Goal: Transaction & Acquisition: Book appointment/travel/reservation

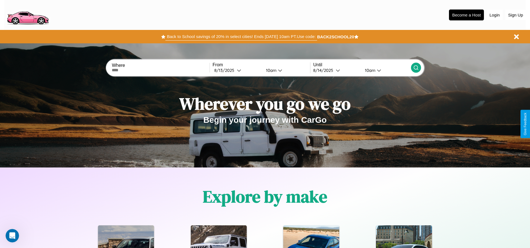
click at [241, 37] on button "Back to School savings of 20% in select cities! Ends 9/1 at 10am PT. Use code:" at bounding box center [241, 37] width 152 height 8
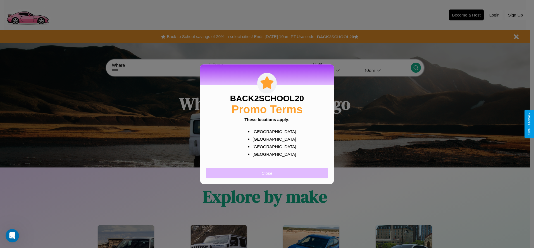
click at [267, 173] on button "Close" at bounding box center [267, 173] width 122 height 10
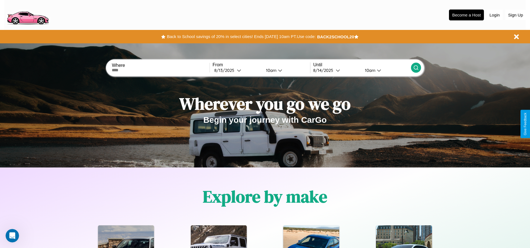
click at [161, 70] on input "text" at bounding box center [161, 70] width 98 height 4
type input "**********"
click at [237, 70] on icon at bounding box center [239, 70] width 4 height 4
select select "*"
select select "****"
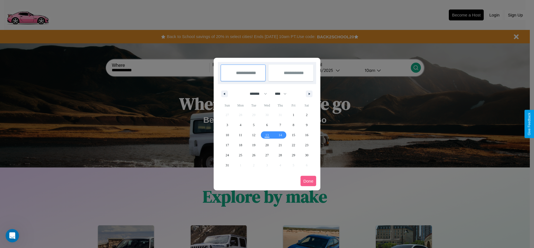
click at [256, 94] on select "******* ******** ***** ***** *** **** **** ****** ********* ******* ******** **…" at bounding box center [258, 93] width 24 height 9
select select "**"
click at [254, 135] on span "11" at bounding box center [253, 135] width 3 height 10
type input "**********"
click at [267, 145] on span "19" at bounding box center [267, 145] width 3 height 10
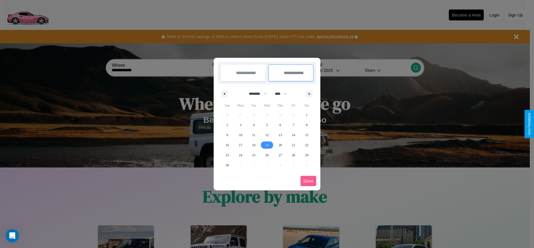
type input "**********"
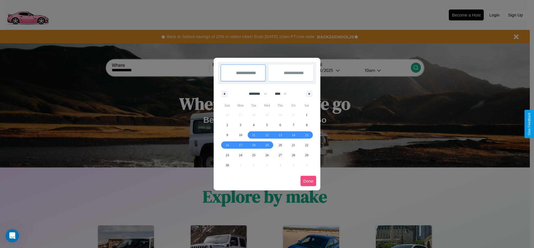
click at [309, 181] on button "Done" at bounding box center [309, 181] width 16 height 10
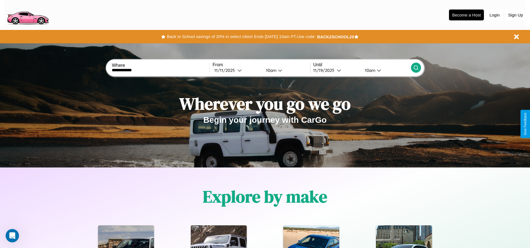
click at [270, 70] on div "10am" at bounding box center [270, 70] width 15 height 5
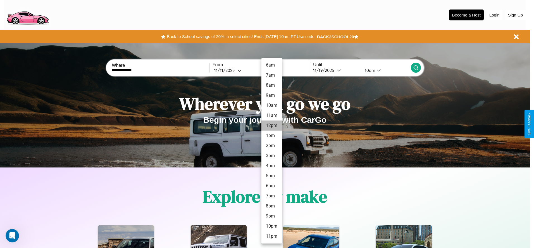
click at [272, 126] on li "12pm" at bounding box center [272, 125] width 21 height 10
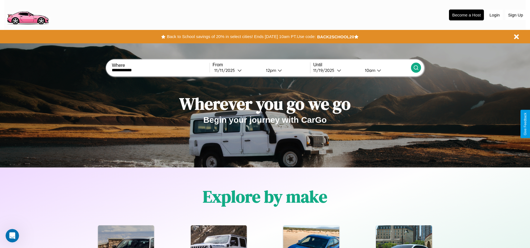
click at [416, 68] on icon at bounding box center [416, 68] width 6 height 6
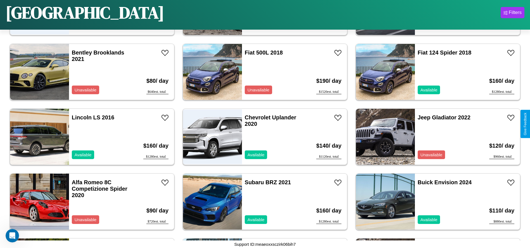
scroll to position [1619, 0]
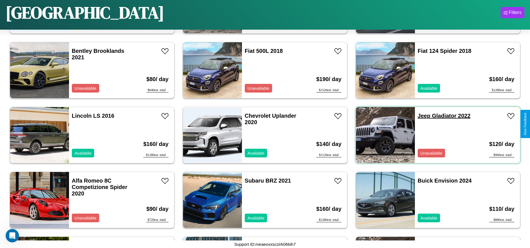
click at [421, 116] on link "Jeep Gladiator 2022" at bounding box center [444, 116] width 53 height 6
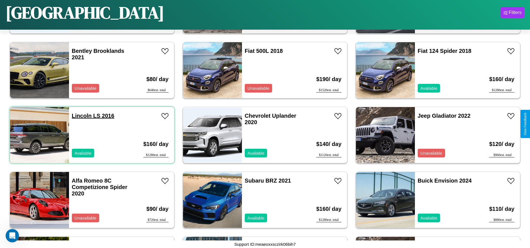
click at [81, 116] on link "Lincoln LS 2016" at bounding box center [93, 116] width 42 height 6
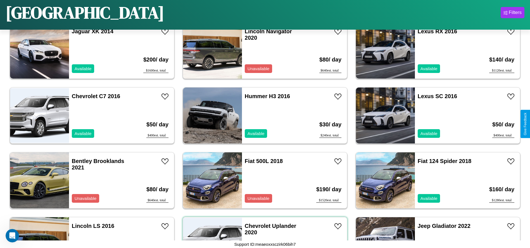
scroll to position [970, 0]
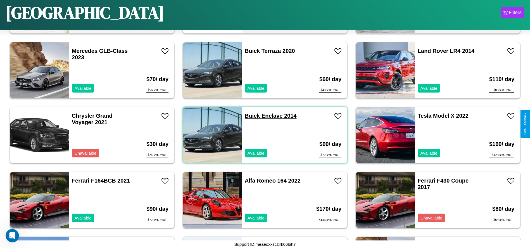
click at [250, 116] on link "Buick Enclave 2014" at bounding box center [271, 116] width 52 height 6
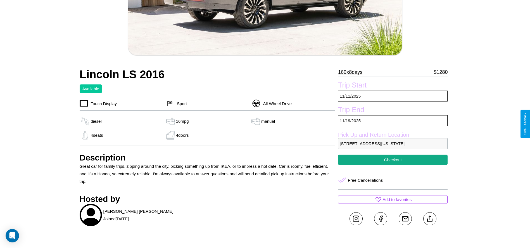
scroll to position [166, 0]
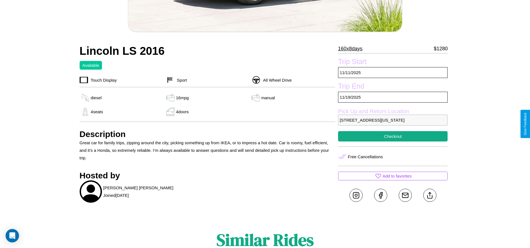
click at [393, 124] on p "3442 Main Street Philadelphia Pennsylvania 81231 United States" at bounding box center [393, 120] width 110 height 11
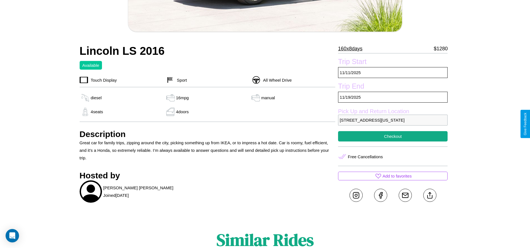
click at [393, 124] on p "3442 Main Street Philadelphia Pennsylvania 81231 United States" at bounding box center [393, 120] width 110 height 11
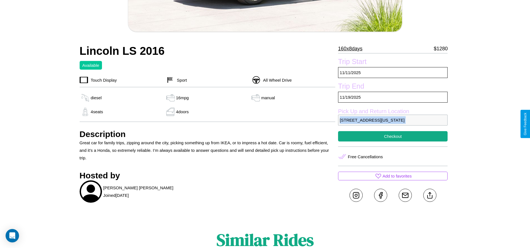
click at [393, 124] on p "3442 Main Street Philadelphia Pennsylvania 81231 United States" at bounding box center [393, 120] width 110 height 11
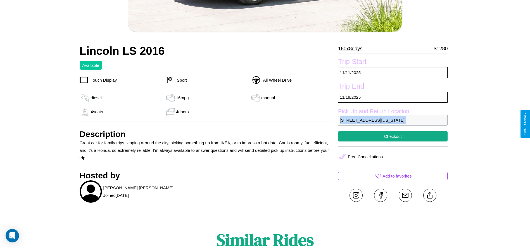
click at [393, 124] on p "3442 Main Street Philadelphia Pennsylvania 81231 United States" at bounding box center [393, 120] width 110 height 11
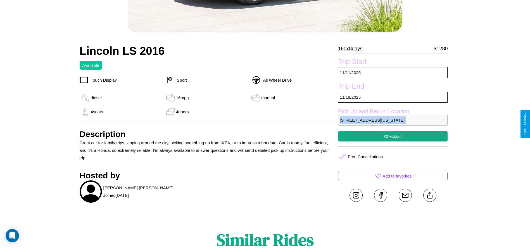
click at [393, 124] on p "3442 Main Street Philadelphia Pennsylvania 81231 United States" at bounding box center [393, 120] width 110 height 11
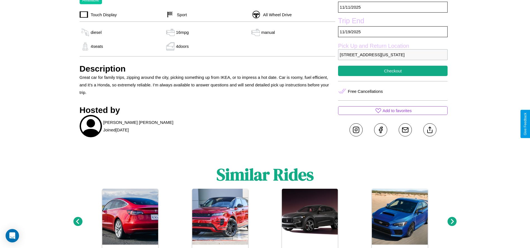
scroll to position [245, 0]
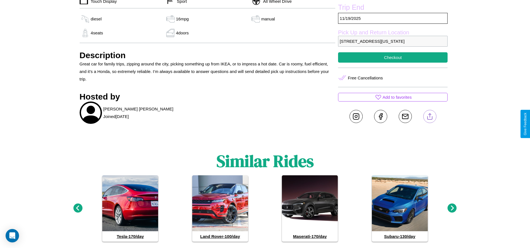
click at [430, 117] on line at bounding box center [430, 115] width 0 height 4
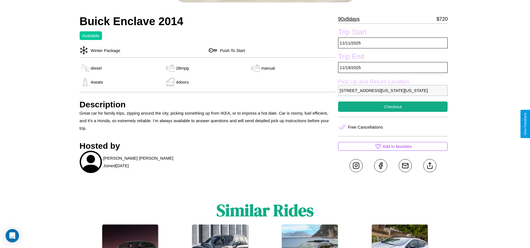
scroll to position [191, 0]
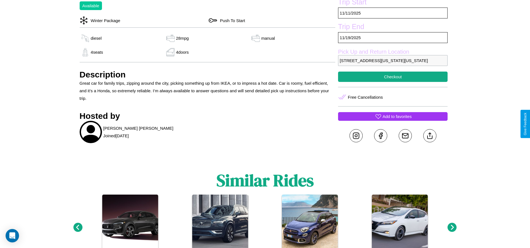
click at [393, 120] on p "Add to favorites" at bounding box center [397, 117] width 29 height 8
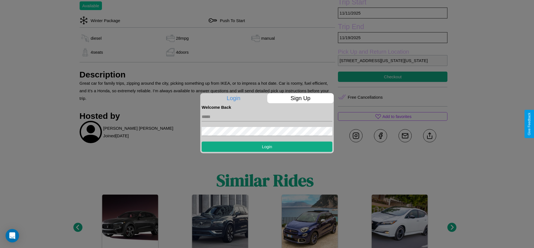
click at [301, 98] on p "Sign Up" at bounding box center [301, 98] width 67 height 10
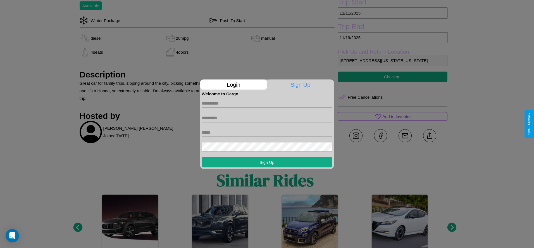
click at [267, 103] on input "text" at bounding box center [267, 103] width 131 height 9
type input "*******"
click at [267, 118] on input "text" at bounding box center [267, 117] width 131 height 9
type input "*****"
click at [267, 132] on input "text" at bounding box center [267, 132] width 131 height 9
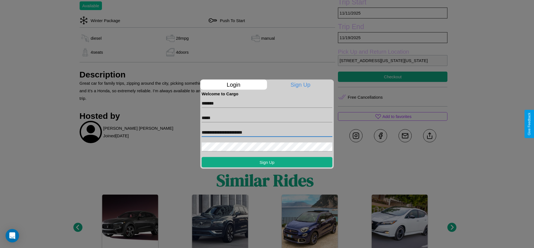
type input "**********"
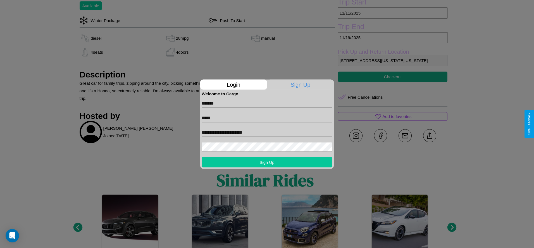
click at [267, 162] on button "Sign Up" at bounding box center [267, 162] width 131 height 10
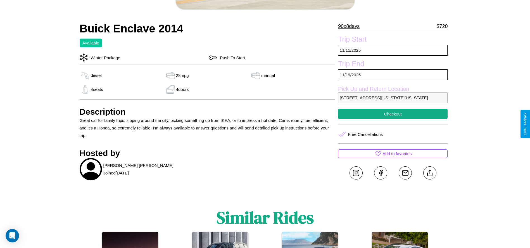
scroll to position [57, 0]
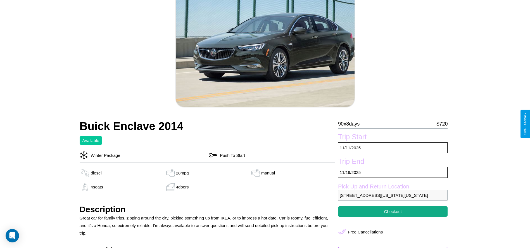
click at [351, 124] on p "90 x 8 days" at bounding box center [349, 123] width 22 height 9
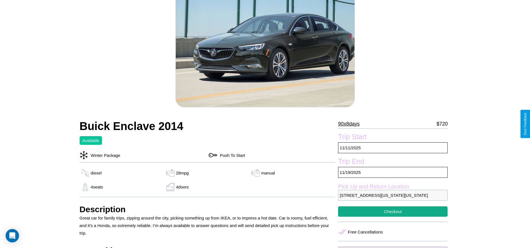
click at [351, 124] on p "90 x 8 days" at bounding box center [349, 123] width 22 height 9
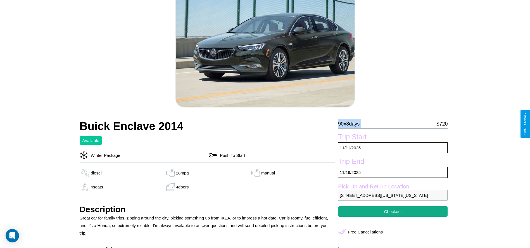
click at [351, 124] on p "90 x 8 days" at bounding box center [349, 123] width 22 height 9
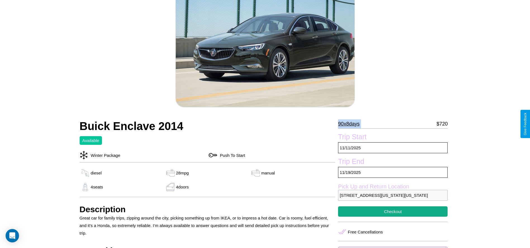
click at [351, 124] on p "90 x 8 days" at bounding box center [349, 123] width 22 height 9
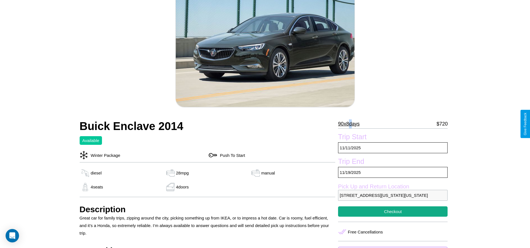
click at [351, 124] on p "90 x 8 days" at bounding box center [349, 123] width 22 height 9
